Goal: Navigation & Orientation: Find specific page/section

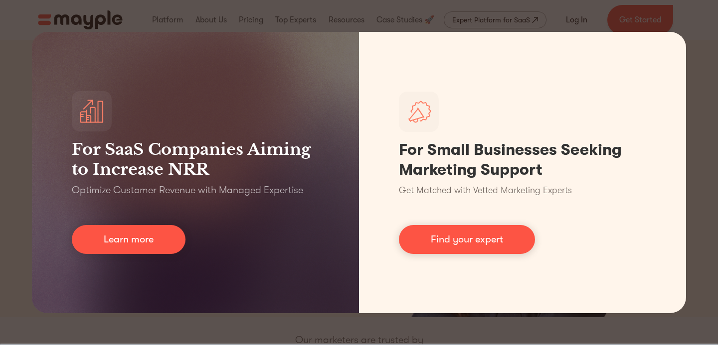
click at [521, 9] on div "For SaaS Companies Aiming to Increase NRR Optimize Customer Revenue with Manage…" at bounding box center [359, 172] width 718 height 345
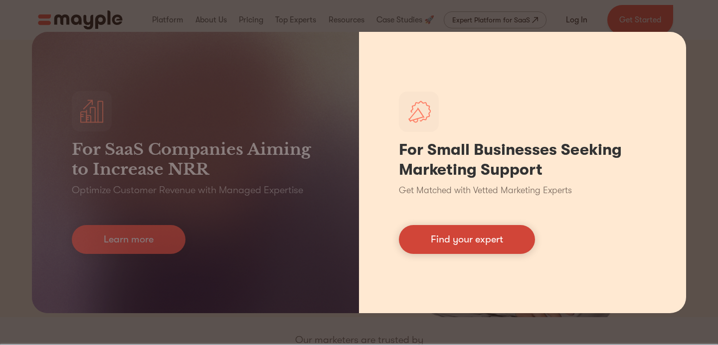
click at [435, 238] on link "Find your expert" at bounding box center [467, 239] width 136 height 29
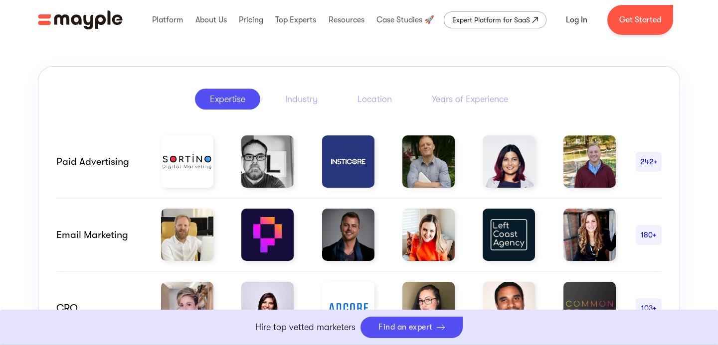
scroll to position [498, 0]
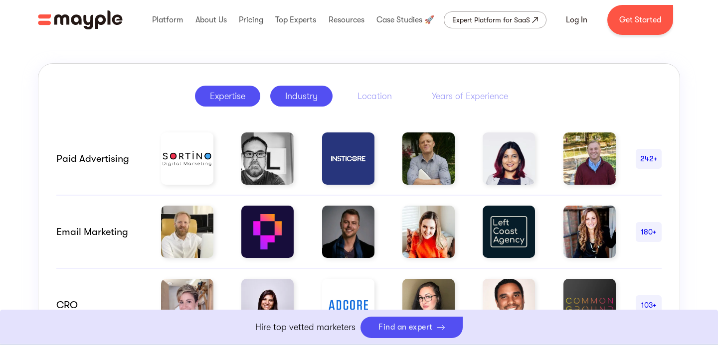
click at [311, 95] on div "Industry" at bounding box center [301, 96] width 32 height 12
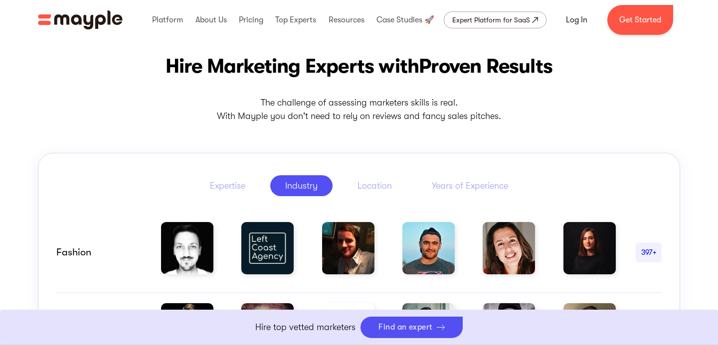
scroll to position [0, 0]
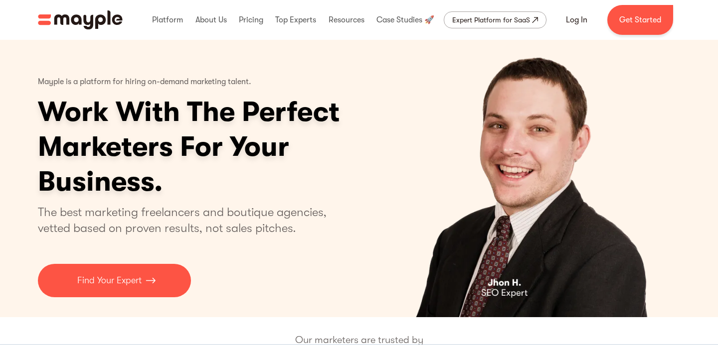
click at [100, 15] on img "home" at bounding box center [80, 19] width 85 height 19
